Goal: Information Seeking & Learning: Compare options

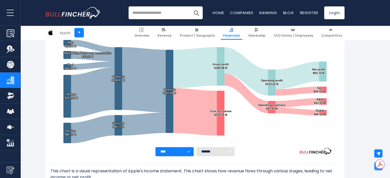
scroll to position [102, 0]
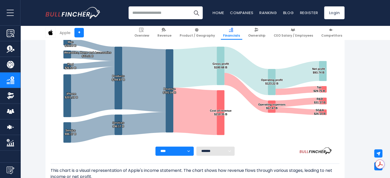
click at [189, 150] on select "**** **** **** **** **** ****" at bounding box center [174, 150] width 38 height 9
select select "****"
click at [155, 146] on select "**** **** **** **** **** ****" at bounding box center [174, 150] width 38 height 9
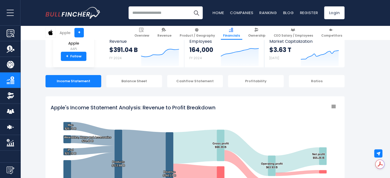
scroll to position [0, 0]
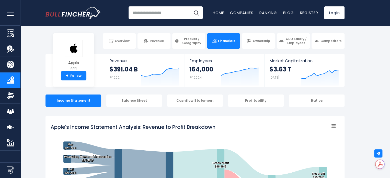
click at [158, 10] on input "search" at bounding box center [166, 12] width 74 height 13
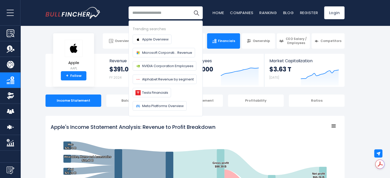
click at [158, 10] on input "search" at bounding box center [166, 12] width 74 height 13
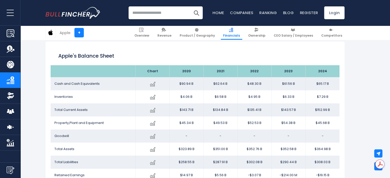
scroll to position [562, 0]
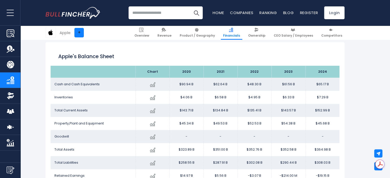
click at [79, 31] on link "+" at bounding box center [78, 32] width 9 height 9
click at [62, 32] on div "Apple" at bounding box center [65, 33] width 11 height 6
drag, startPoint x: 67, startPoint y: 33, endPoint x: 59, endPoint y: 33, distance: 7.7
click at [60, 33] on div "Apple" at bounding box center [65, 33] width 11 height 6
drag, startPoint x: 70, startPoint y: 33, endPoint x: 59, endPoint y: 29, distance: 12.0
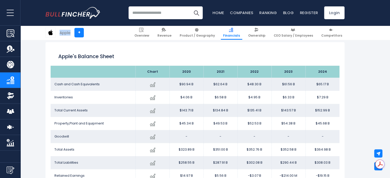
click at [59, 29] on div "Apple +" at bounding box center [64, 32] width 38 height 10
click at [331, 31] on img at bounding box center [331, 30] width 4 height 4
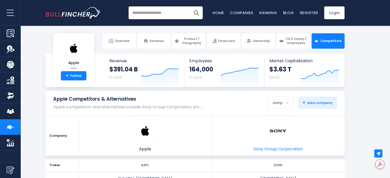
click at [272, 130] on img at bounding box center [277, 130] width 17 height 17
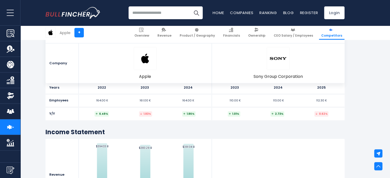
scroll to position [358, 0]
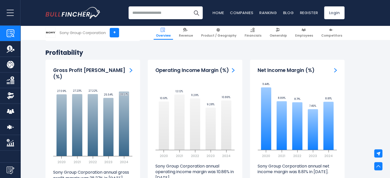
scroll to position [1099, 0]
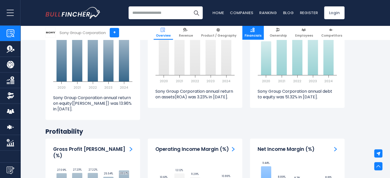
click at [256, 33] on link "Financials" at bounding box center [252, 33] width 21 height 14
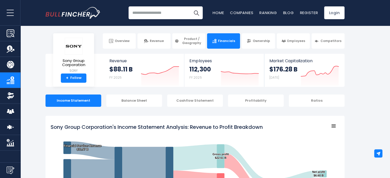
click at [79, 47] on div "Overview Revenue Product / Geography Financials Ownership Employees Competitors" at bounding box center [194, 40] width 299 height 15
click at [84, 65] on span "Sony Group Corporation" at bounding box center [73, 63] width 33 height 8
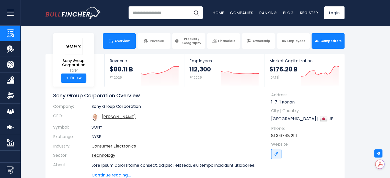
click at [326, 45] on link "Competitors" at bounding box center [328, 40] width 33 height 15
